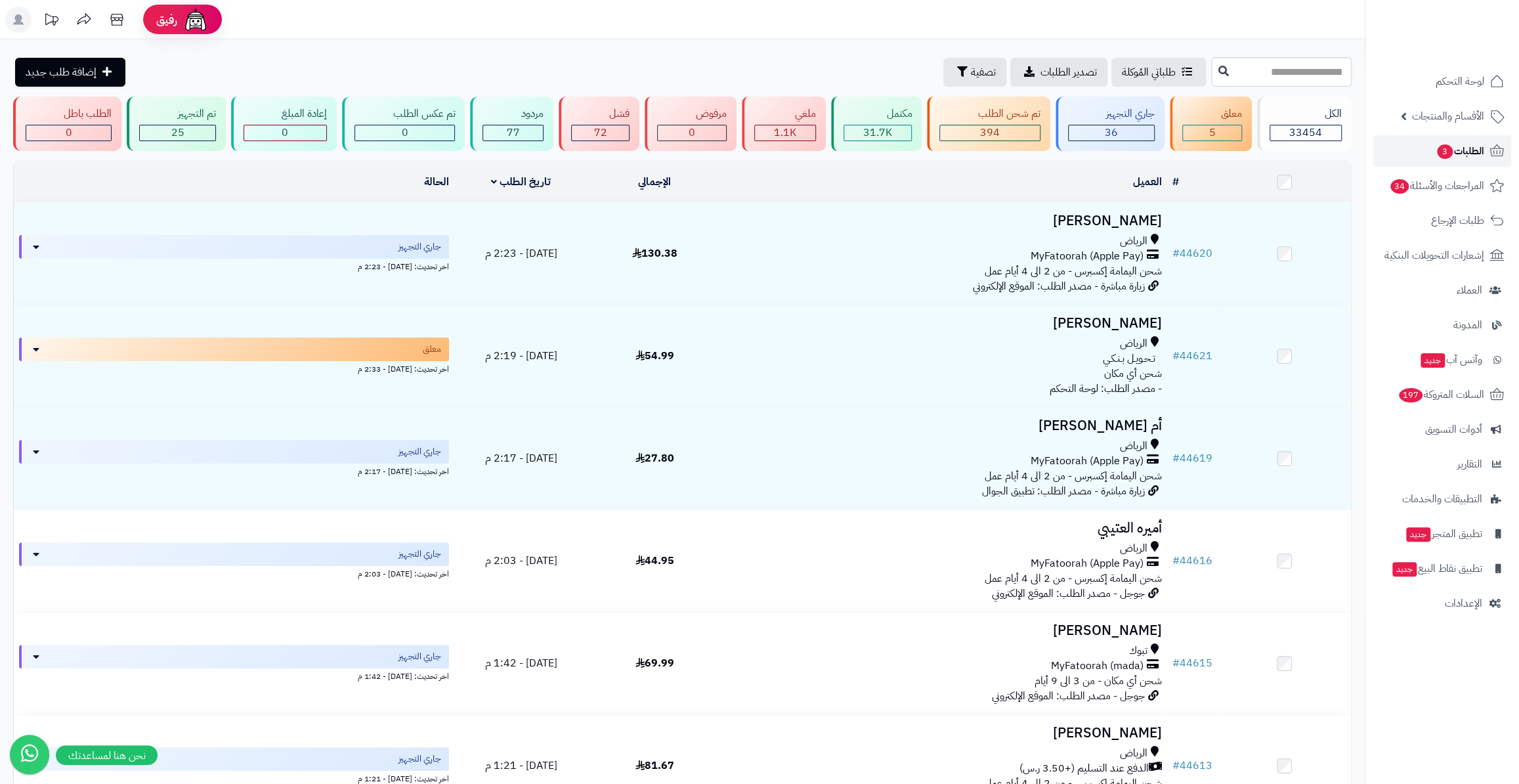
click at [1468, 144] on span "الطلبات 3" at bounding box center [1460, 151] width 49 height 18
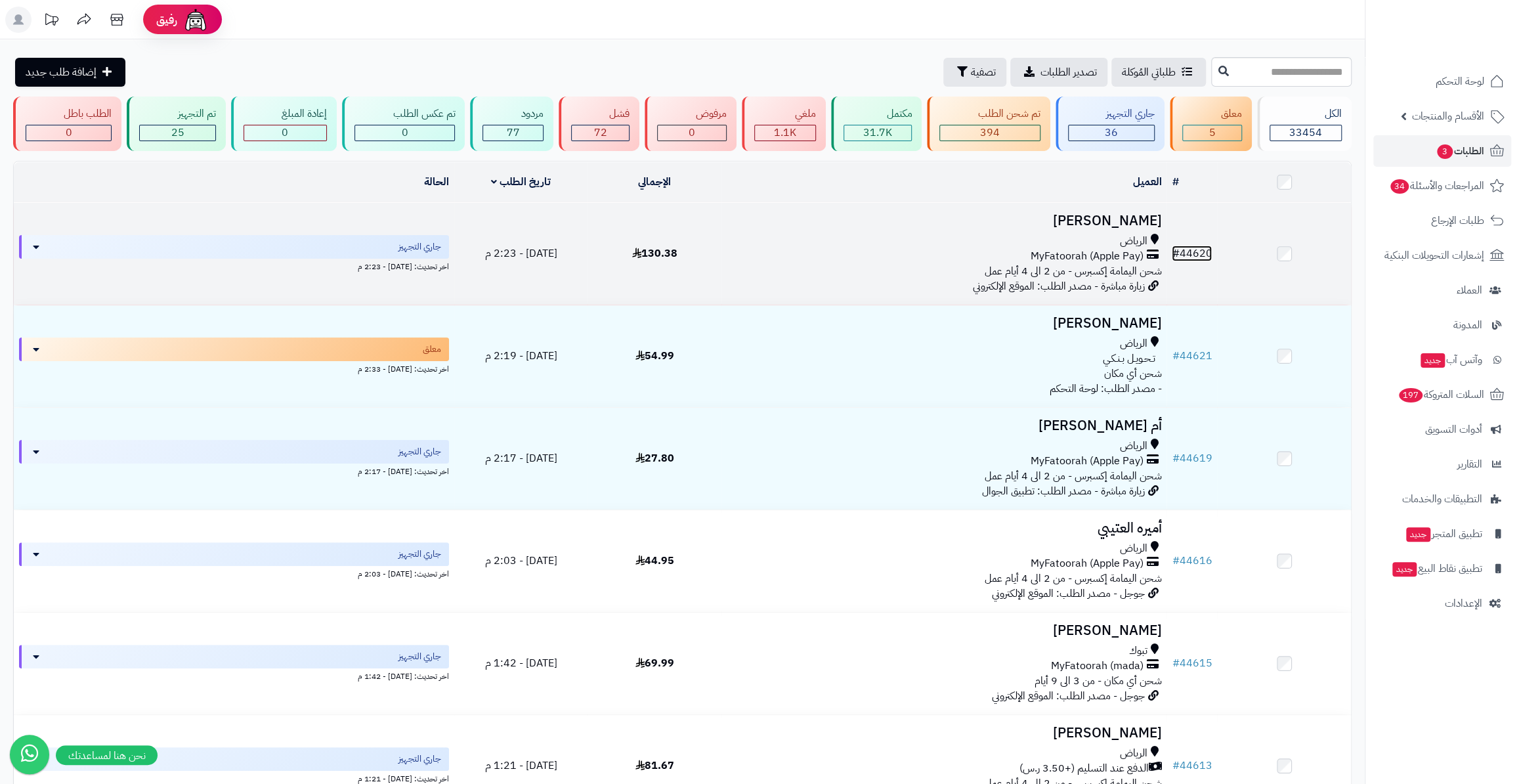
click at [1186, 246] on link "# 44620" at bounding box center [1192, 253] width 40 height 16
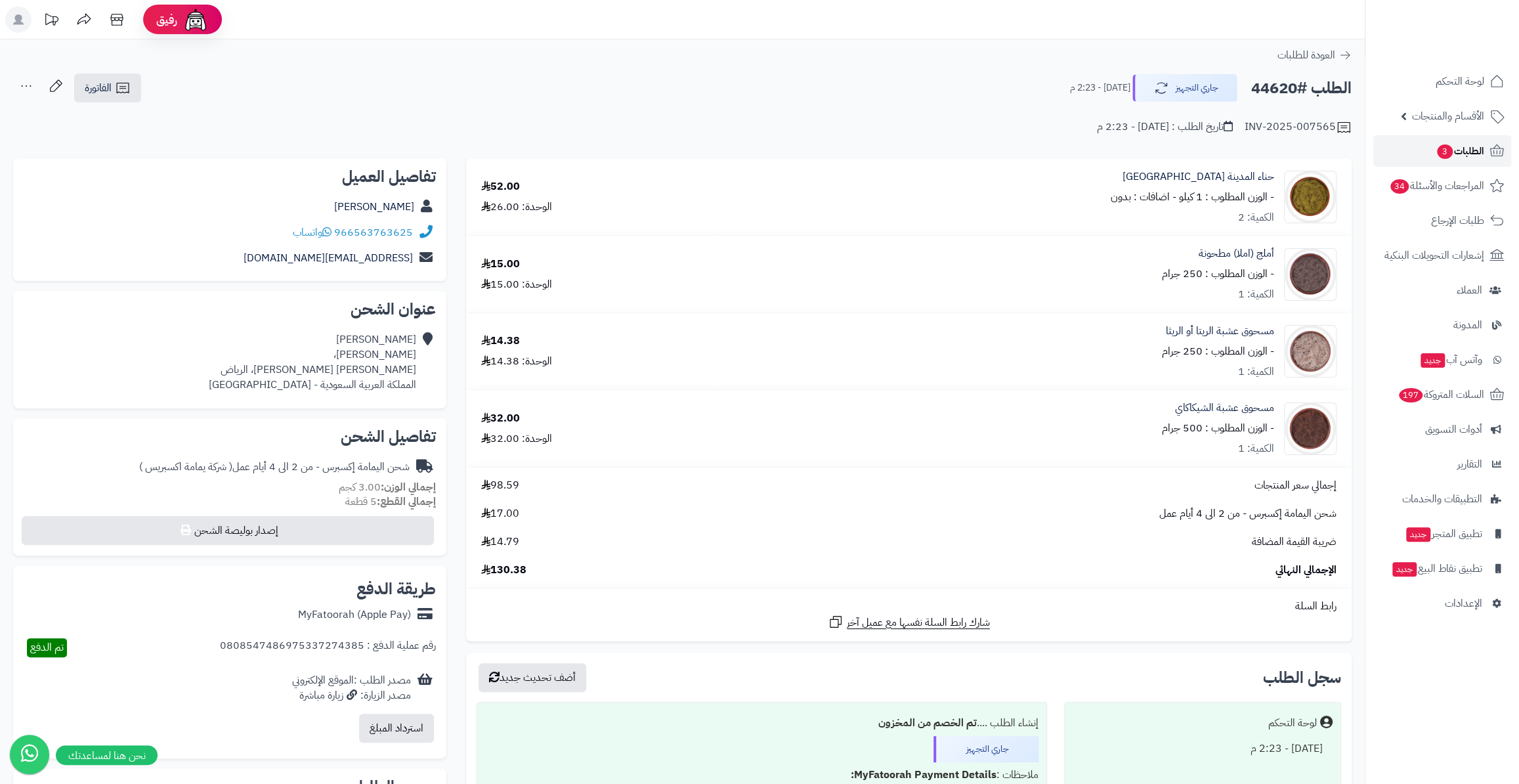
click at [1453, 144] on span "الطلبات 3" at bounding box center [1460, 151] width 49 height 18
